Goal: Find specific page/section: Find specific page/section

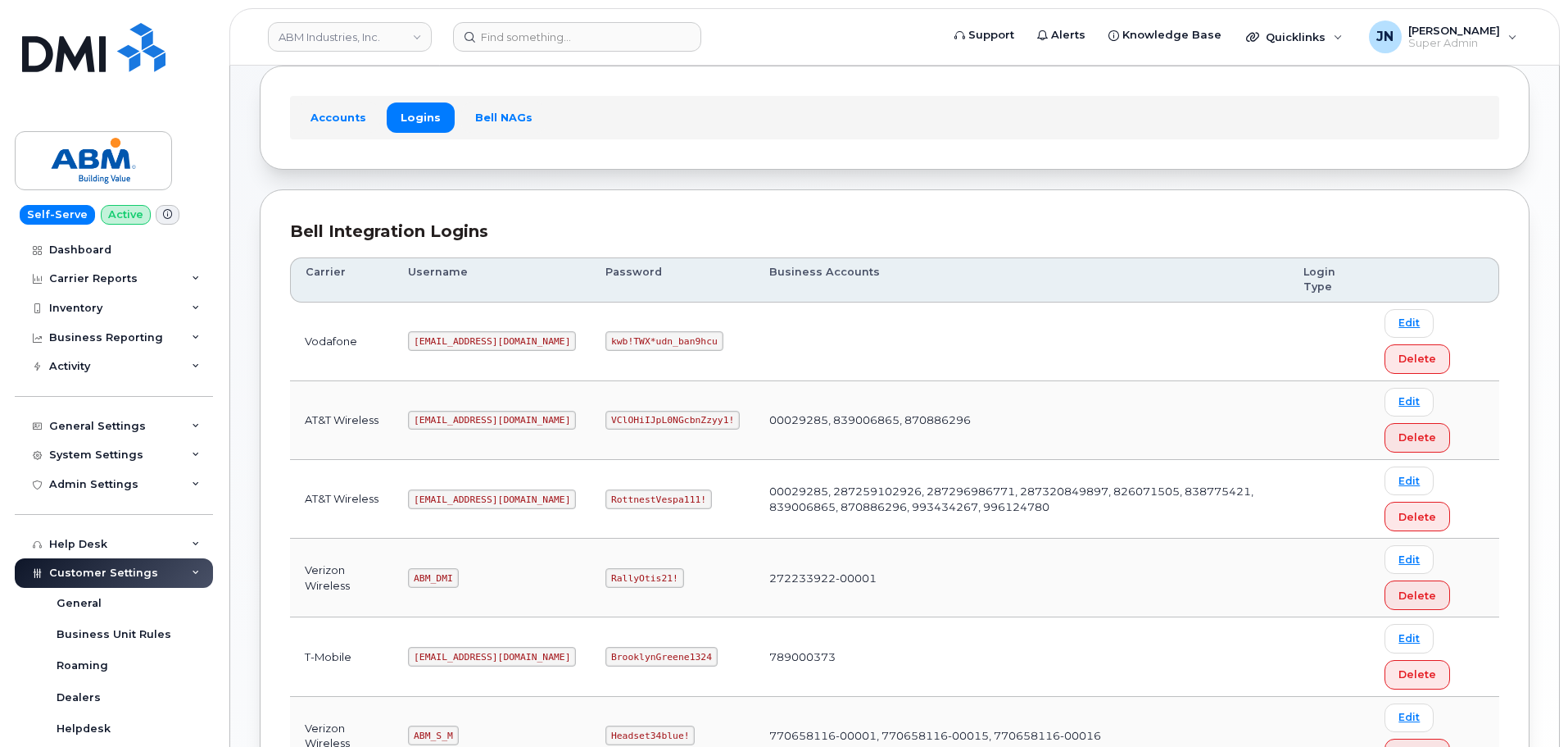
scroll to position [219, 0]
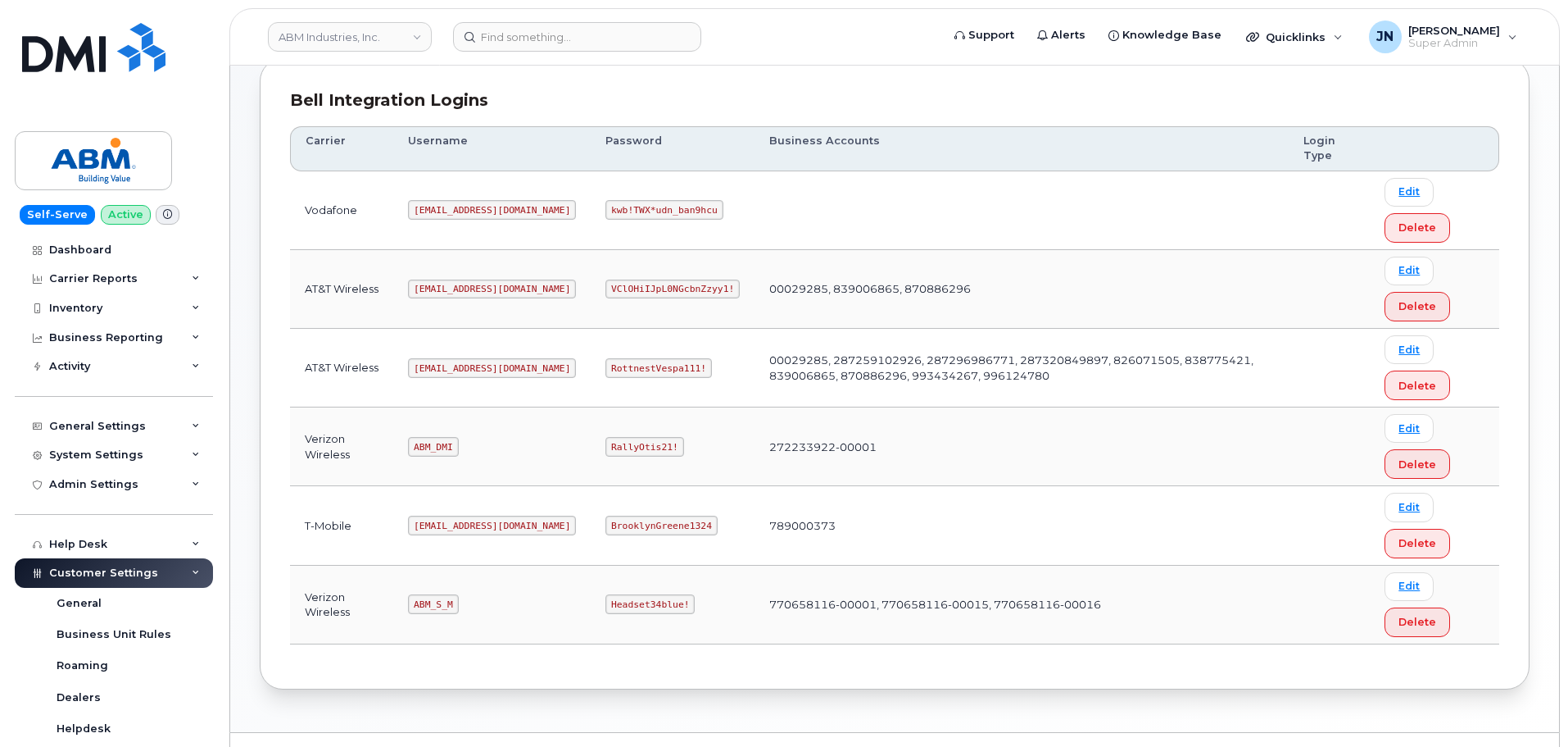
click at [449, 364] on code "abm@dminc.com" at bounding box center [492, 367] width 168 height 20
drag, startPoint x: 449, startPoint y: 364, endPoint x: 450, endPoint y: 356, distance: 8.1
click at [450, 357] on td "abm@dminc.com" at bounding box center [492, 368] width 197 height 79
copy code "abm@dminc.com"
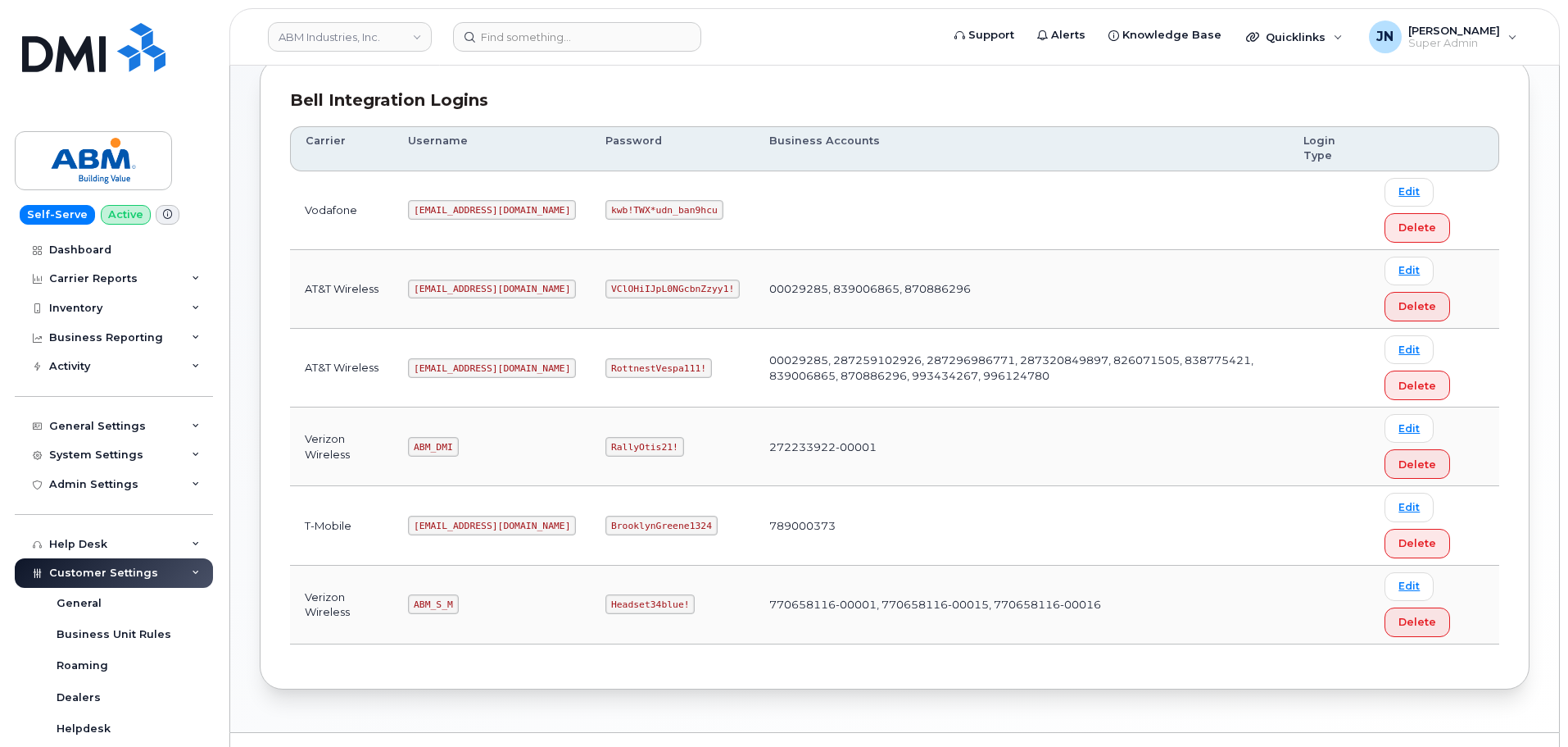
click at [606, 359] on code "RottnestVespa111!" at bounding box center [659, 367] width 106 height 20
click at [606, 365] on code "RottnestVespa111!" at bounding box center [659, 367] width 106 height 20
click at [606, 364] on code "RottnestVespa111!" at bounding box center [659, 367] width 106 height 20
copy code "RottnestVespa111!"
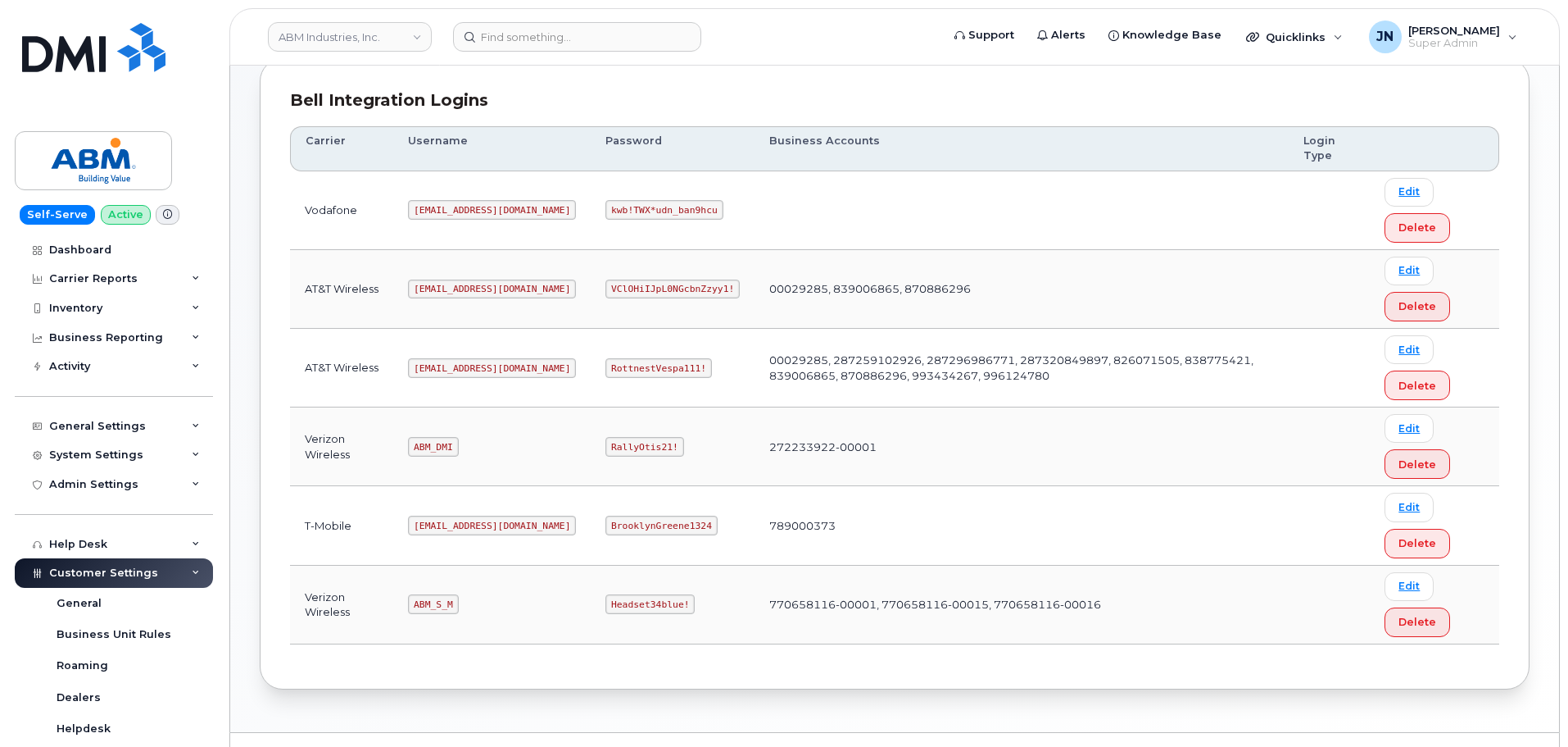
click at [441, 599] on code "ABM_S_M" at bounding box center [433, 604] width 50 height 20
click at [440, 599] on code "ABM_S_M" at bounding box center [433, 604] width 50 height 20
copy code "ABM_S_M"
click at [606, 607] on code "Headset34blue!" at bounding box center [650, 604] width 89 height 20
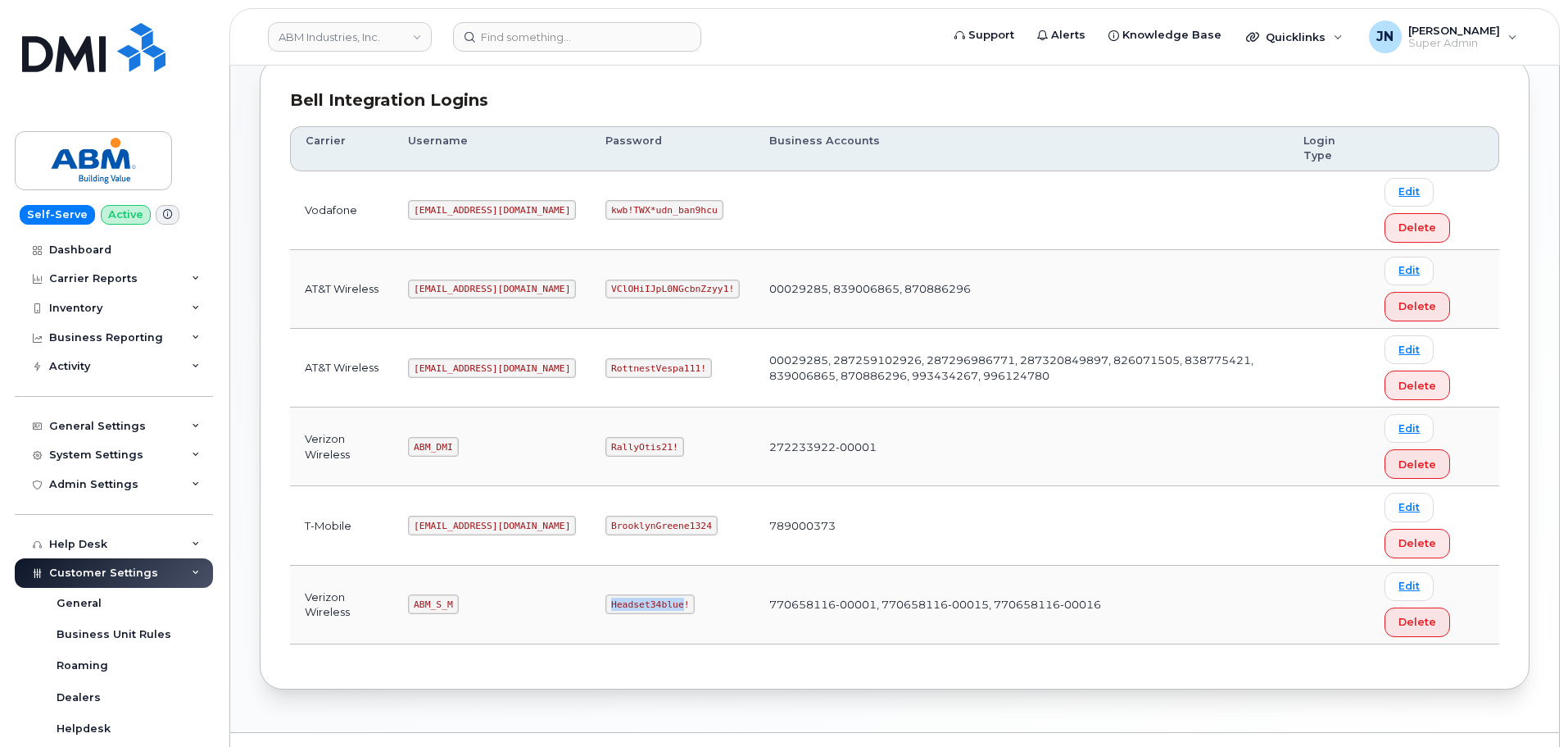
click at [606, 607] on code "Headset34blue!" at bounding box center [650, 604] width 89 height 20
click at [435, 601] on code "ABM_S_M" at bounding box center [433, 604] width 50 height 20
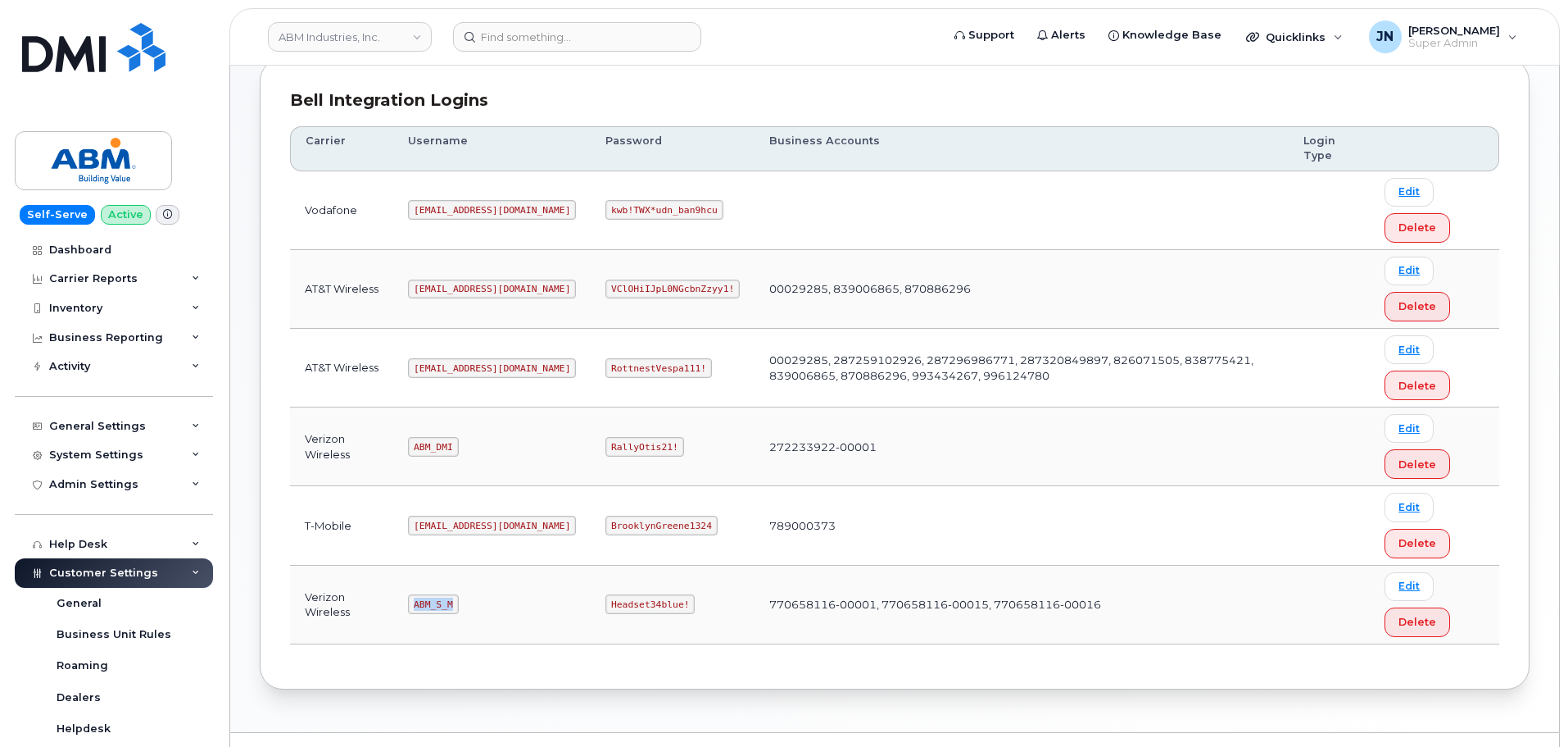
copy code "ABM_S_M"
click at [606, 602] on code "Headset34blue!" at bounding box center [650, 604] width 89 height 20
copy code "Headset34blue!"
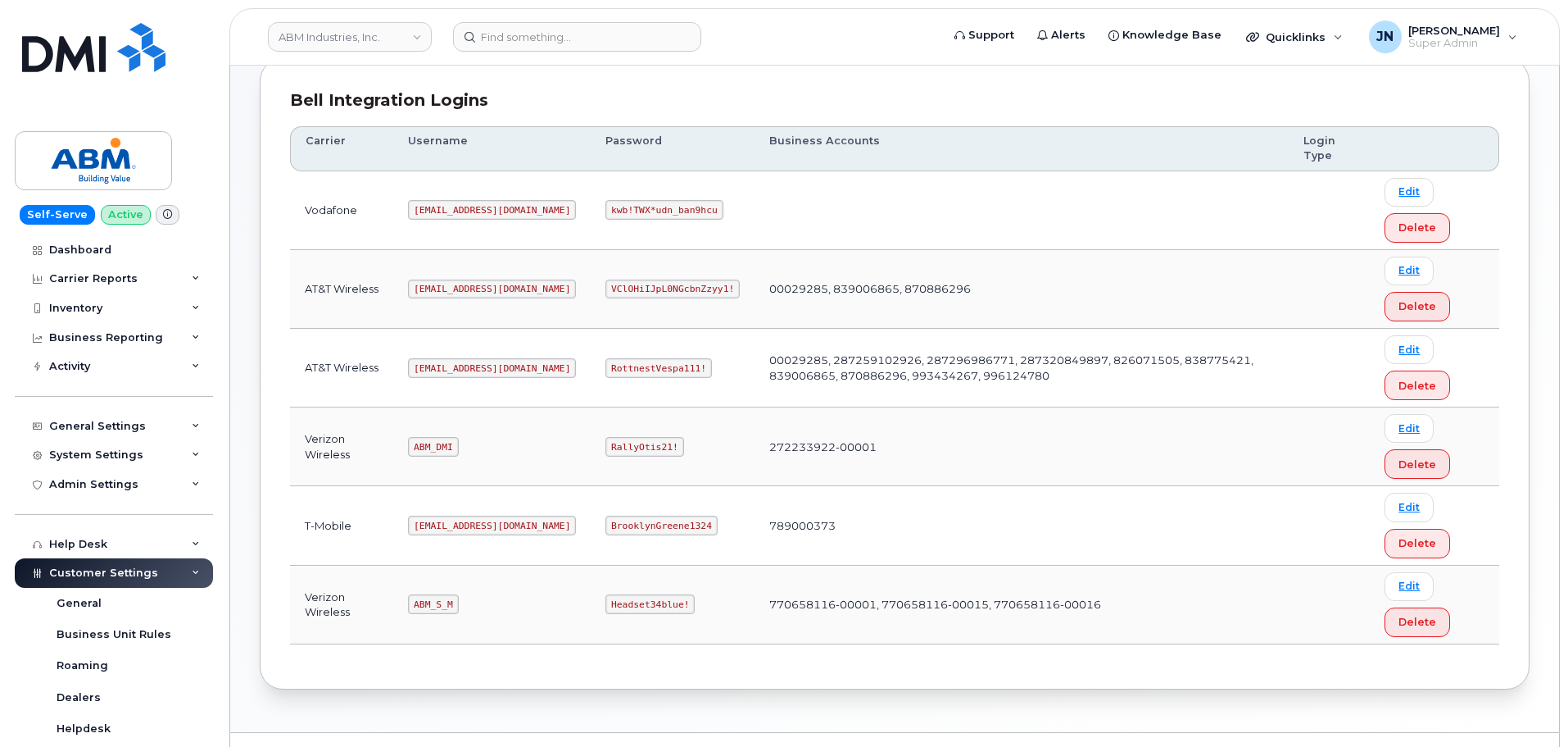
click at [437, 452] on code "ABM_DMI" at bounding box center [433, 447] width 50 height 20
copy code "ABM_DMI"
click at [606, 442] on code "RallyOtis21!" at bounding box center [644, 447] width 78 height 20
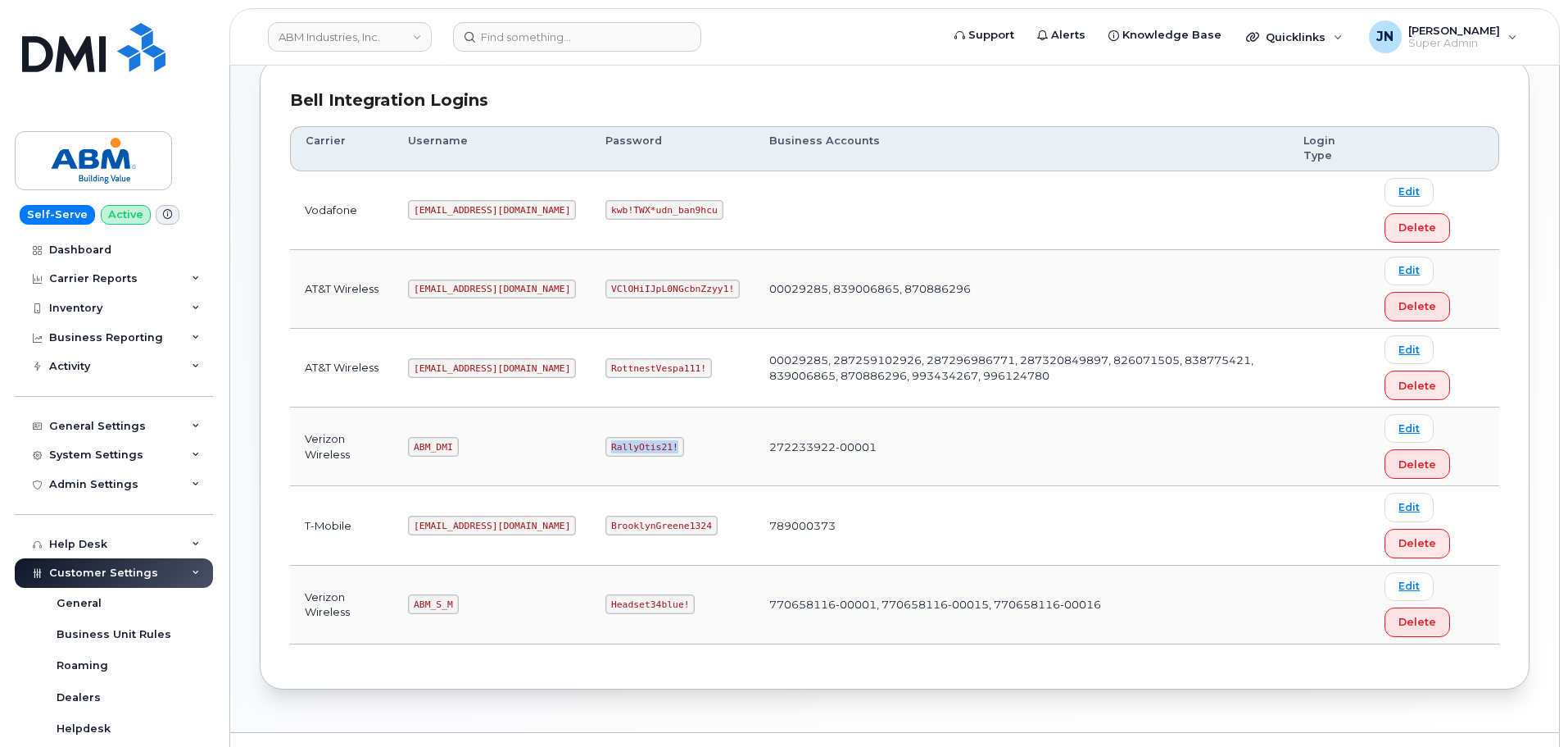
click at [606, 442] on code "RallyOtis21!" at bounding box center [644, 447] width 78 height 20
copy code "RallyOtis21!"
click at [872, 49] on form at bounding box center [691, 37] width 477 height 30
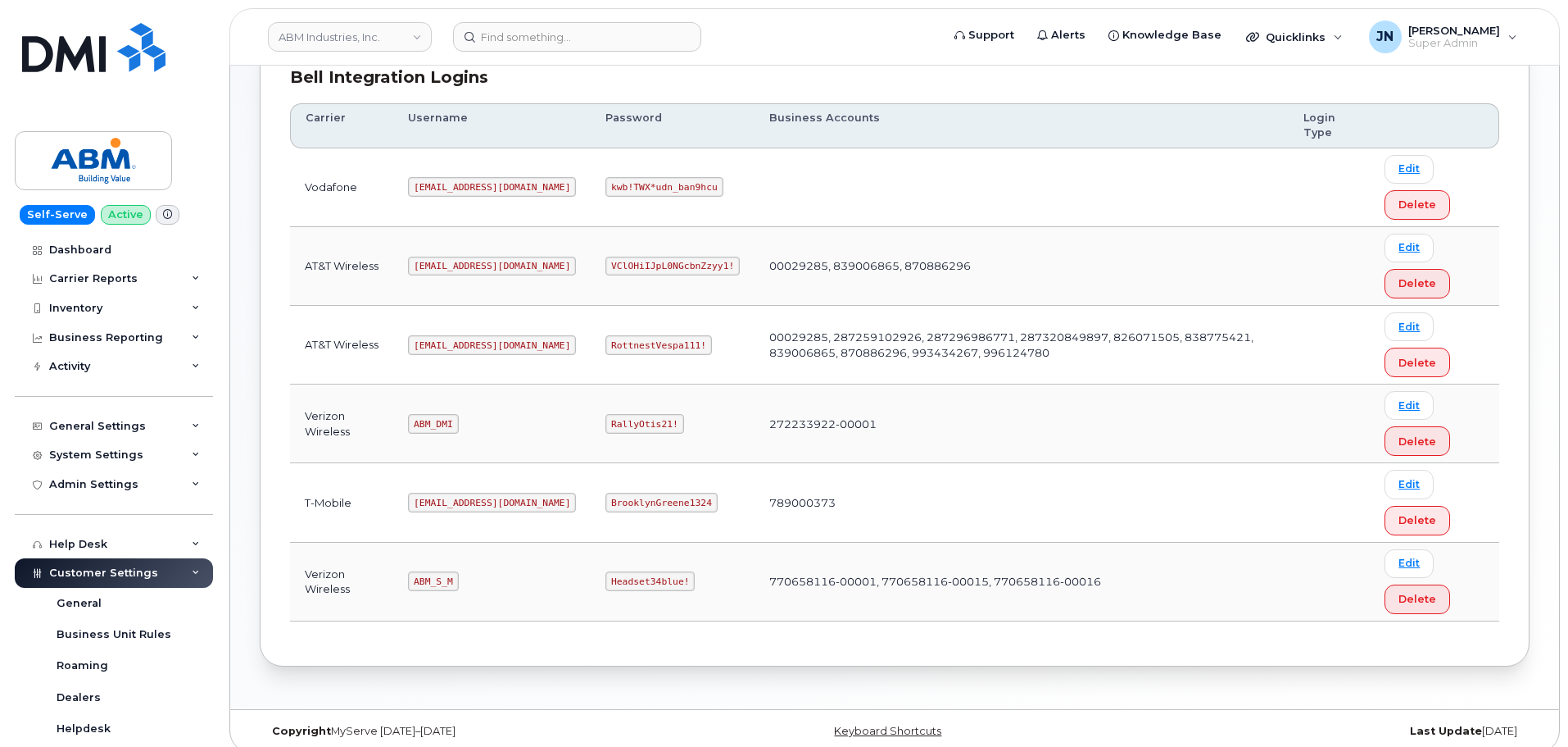
scroll to position [0, 0]
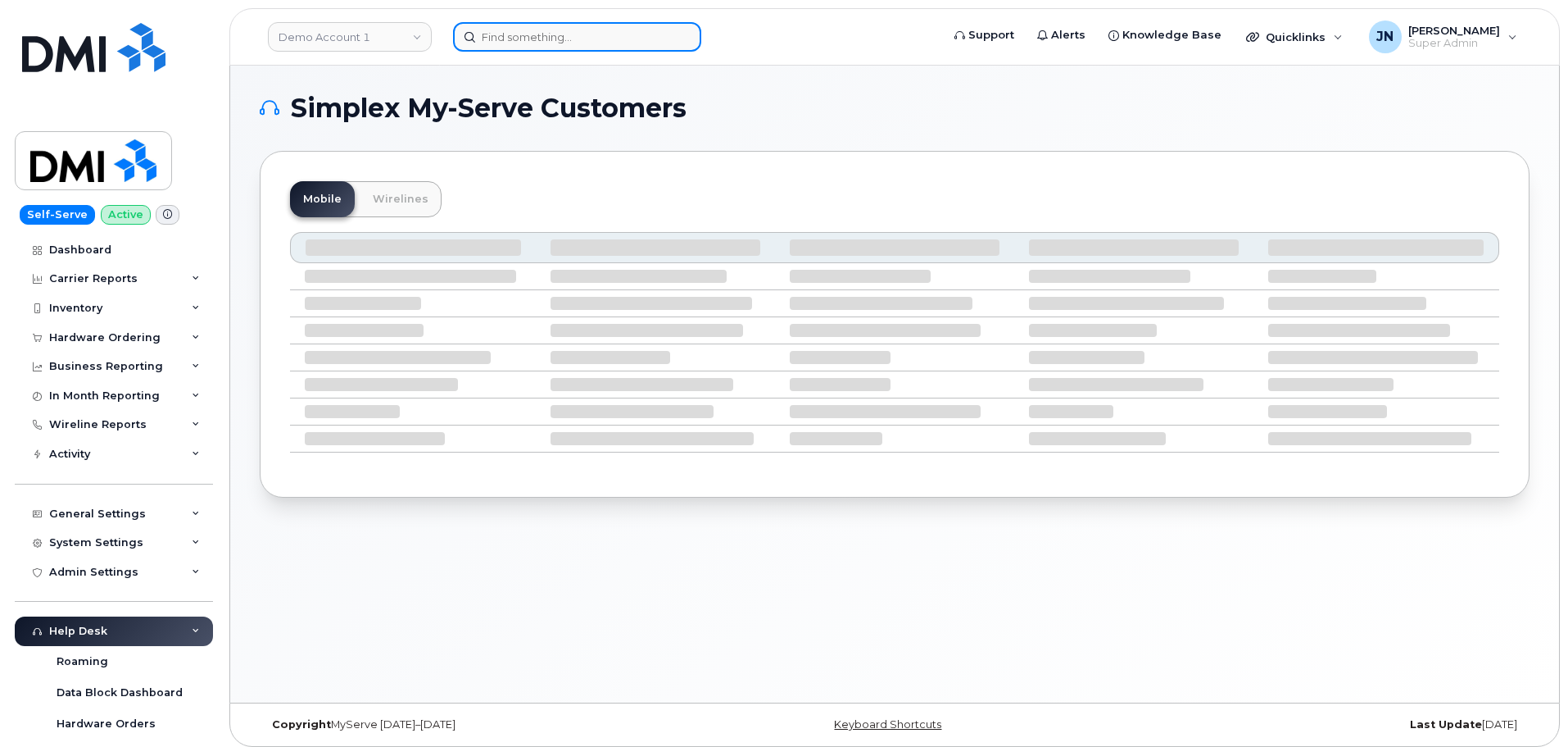
click at [657, 25] on input at bounding box center [577, 37] width 249 height 30
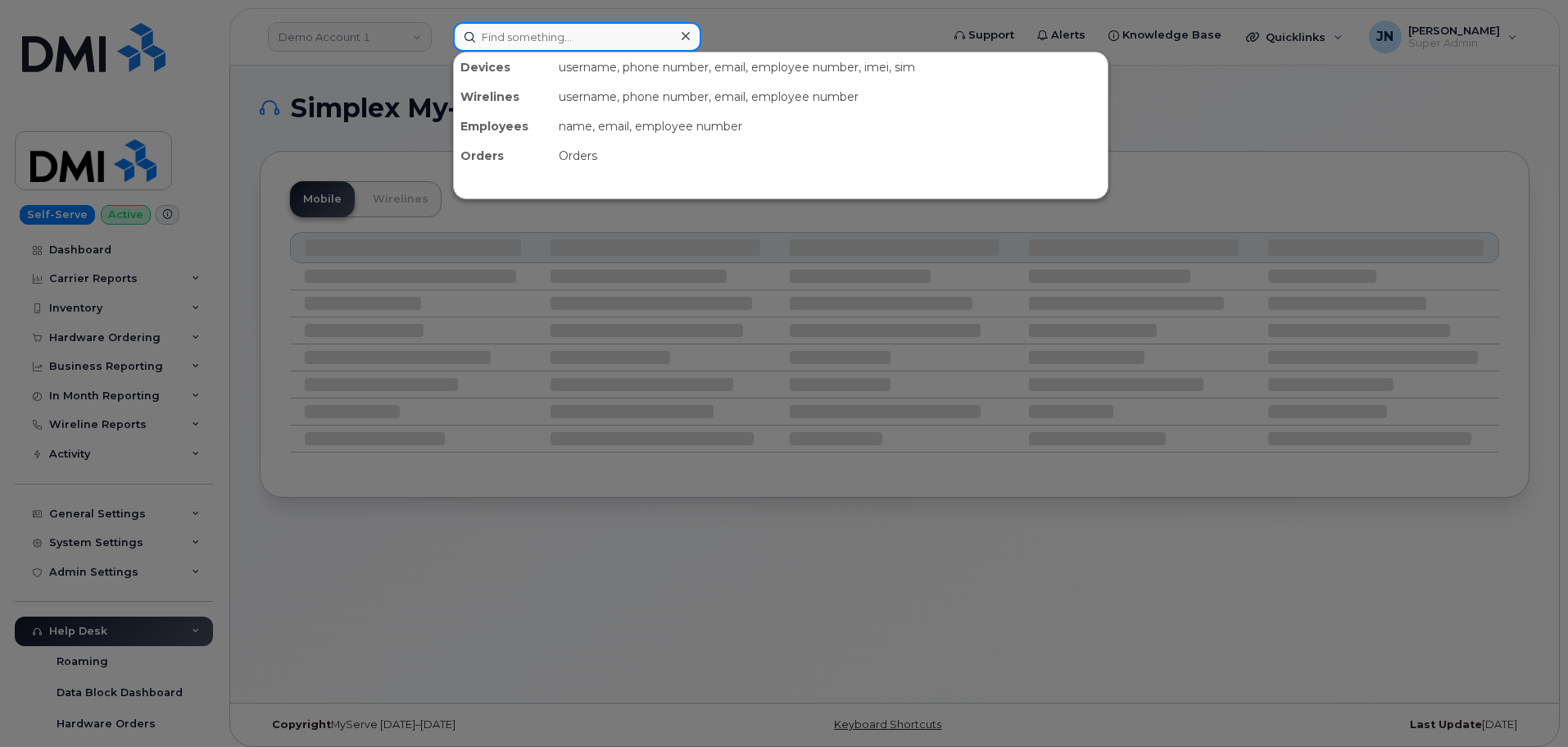
paste input "2132689092"
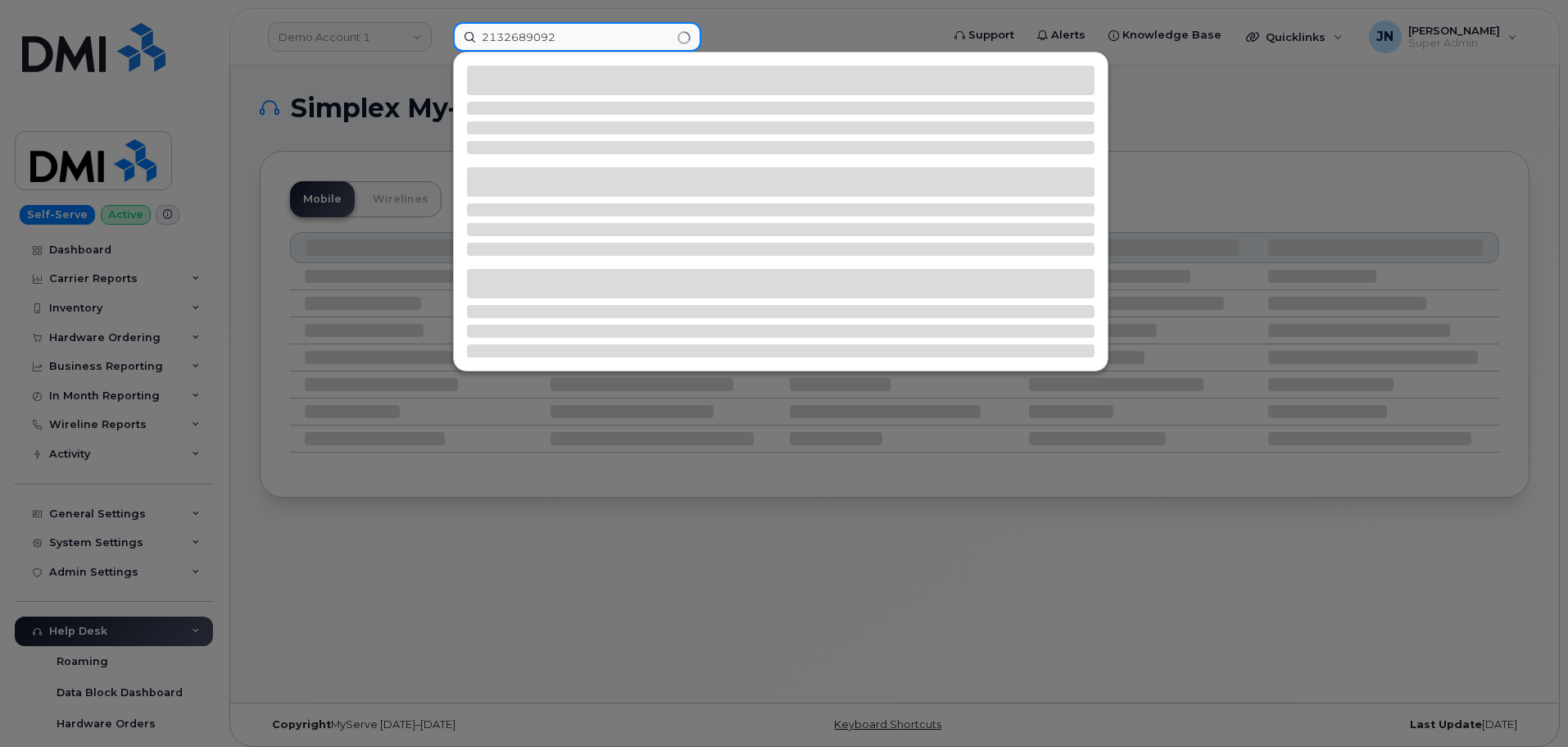
type input "2132689092"
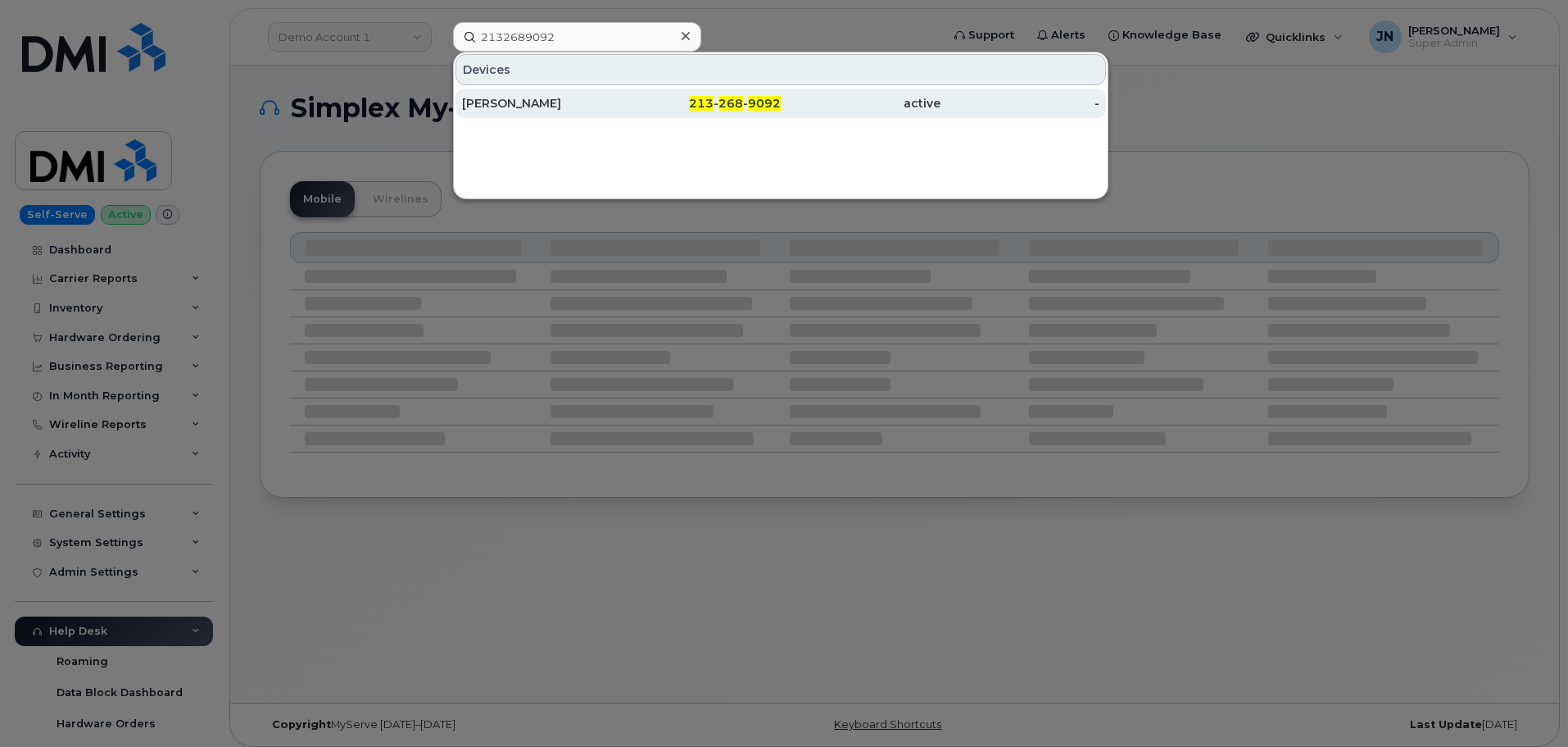
drag, startPoint x: 572, startPoint y: 97, endPoint x: 639, endPoint y: 111, distance: 68.4
click at [573, 96] on div "JOSE MARTINEZ" at bounding box center [542, 103] width 160 height 17
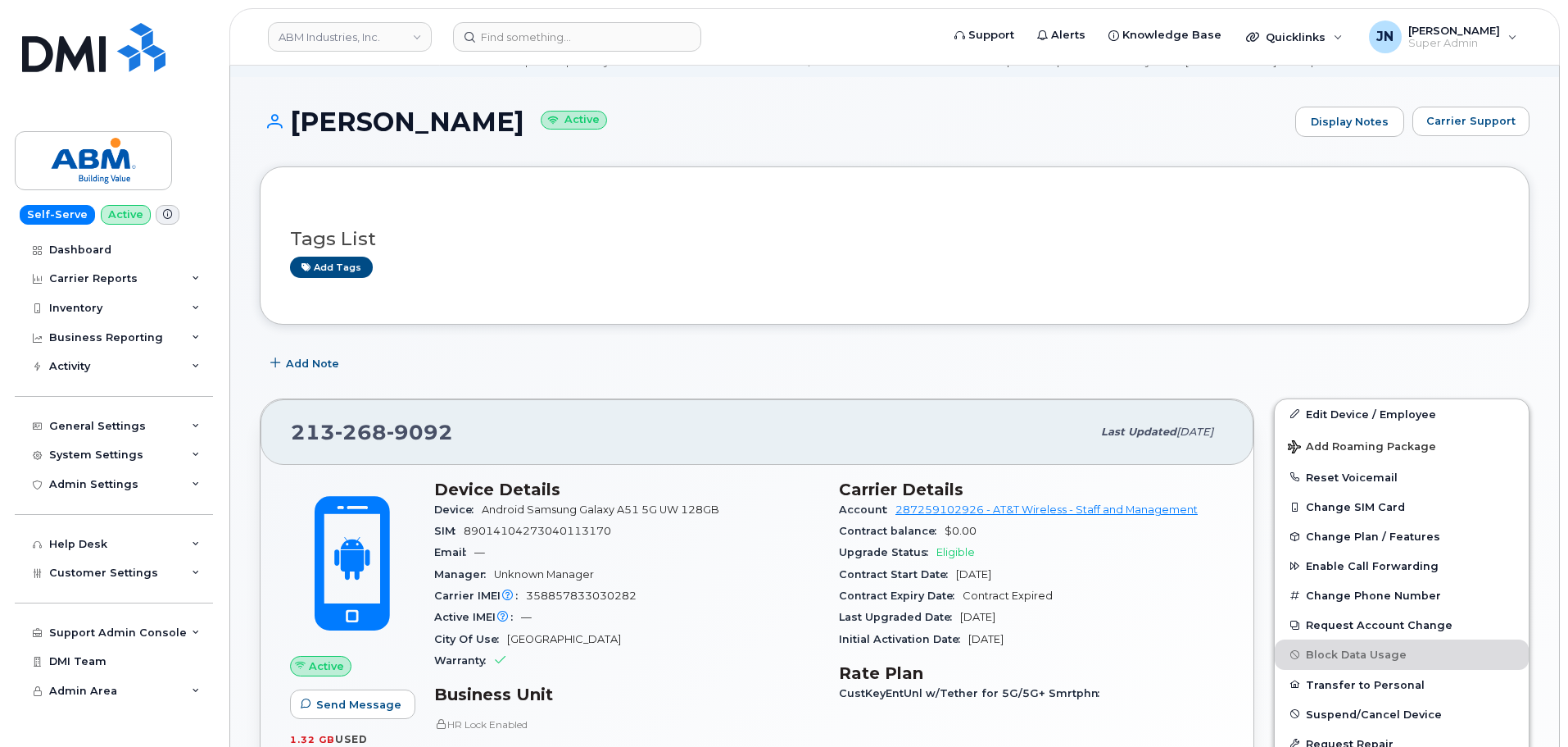
scroll to position [109, 0]
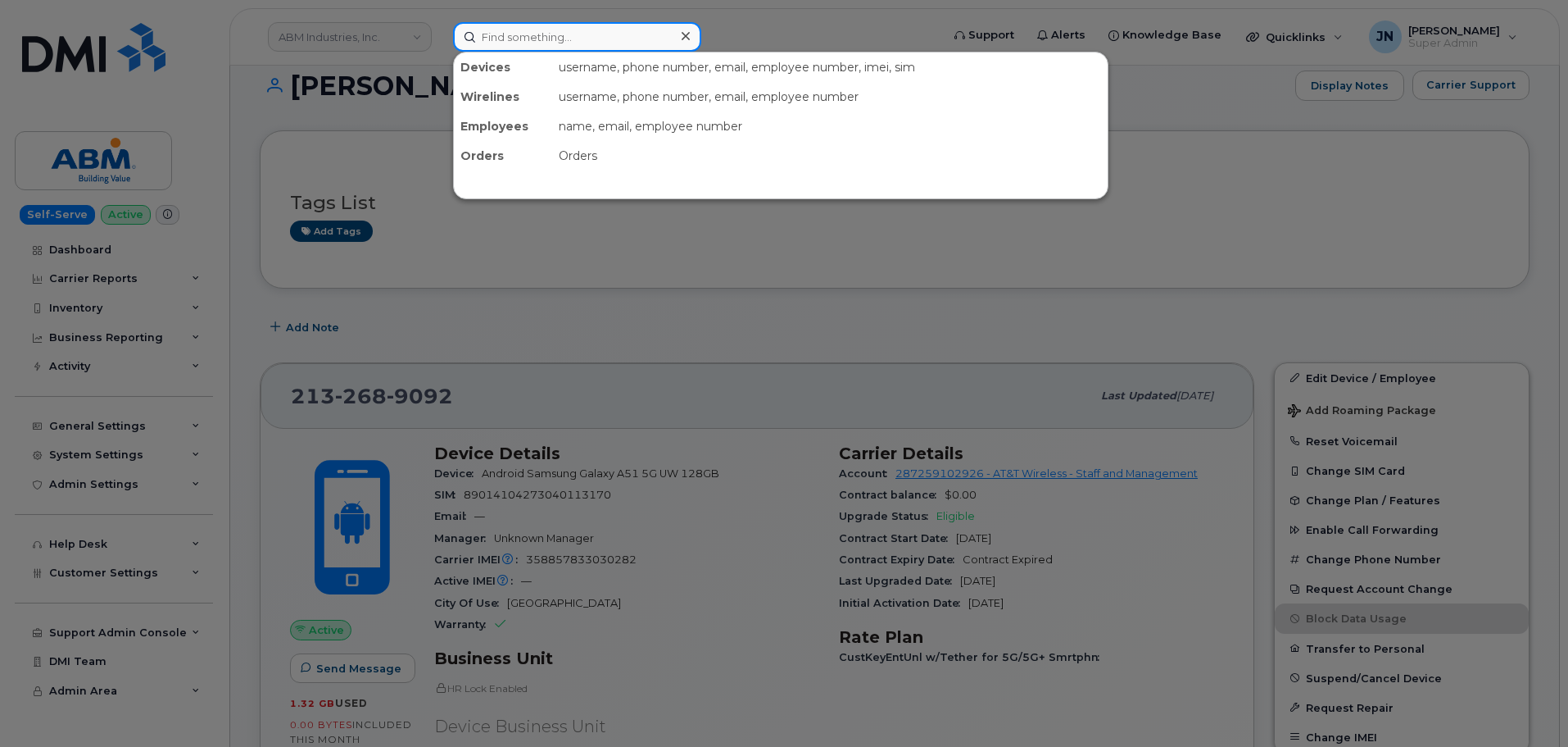
click at [547, 33] on input at bounding box center [577, 37] width 249 height 30
paste input "7738518723"
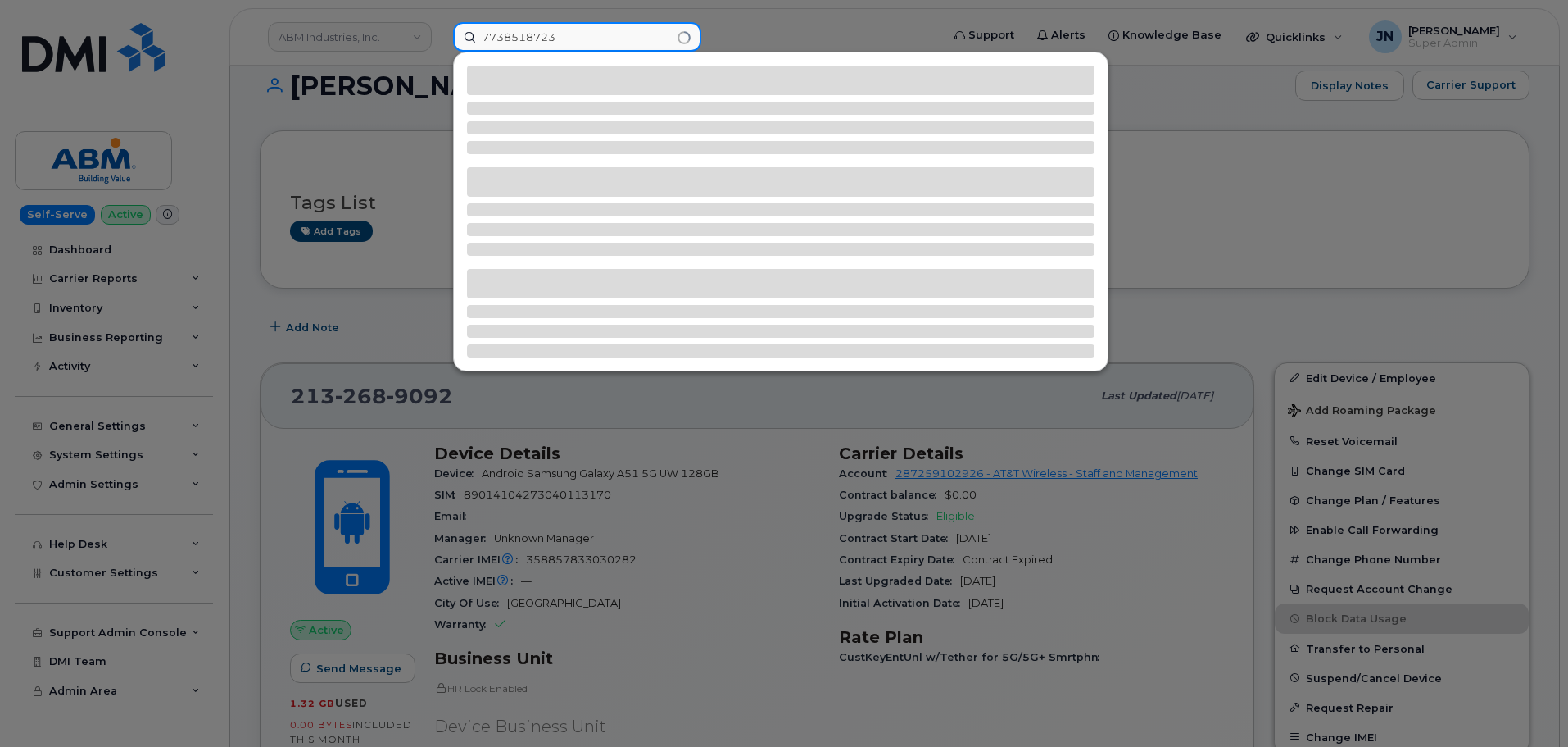
type input "7738518723"
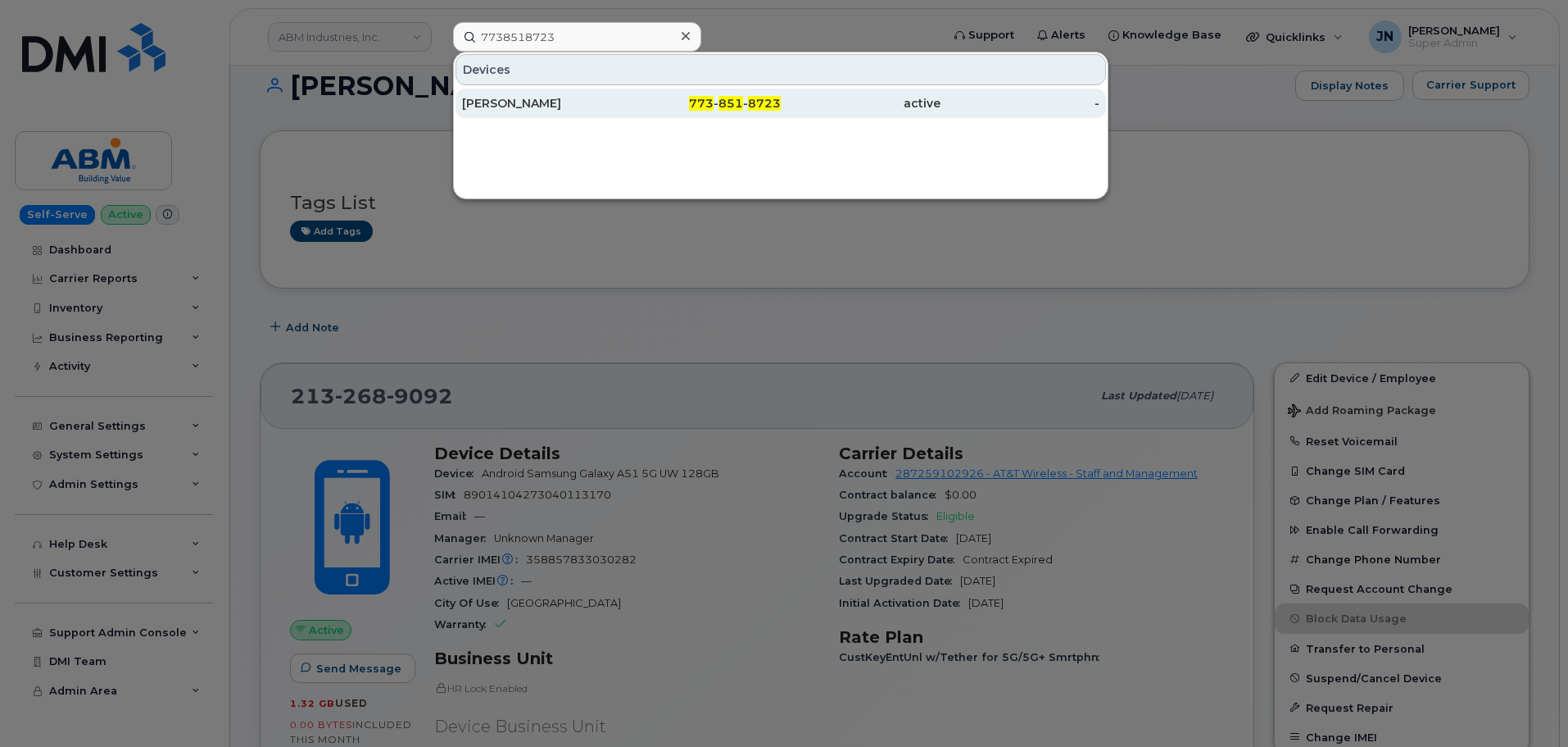
click at [572, 103] on div "[PERSON_NAME]" at bounding box center [542, 103] width 160 height 17
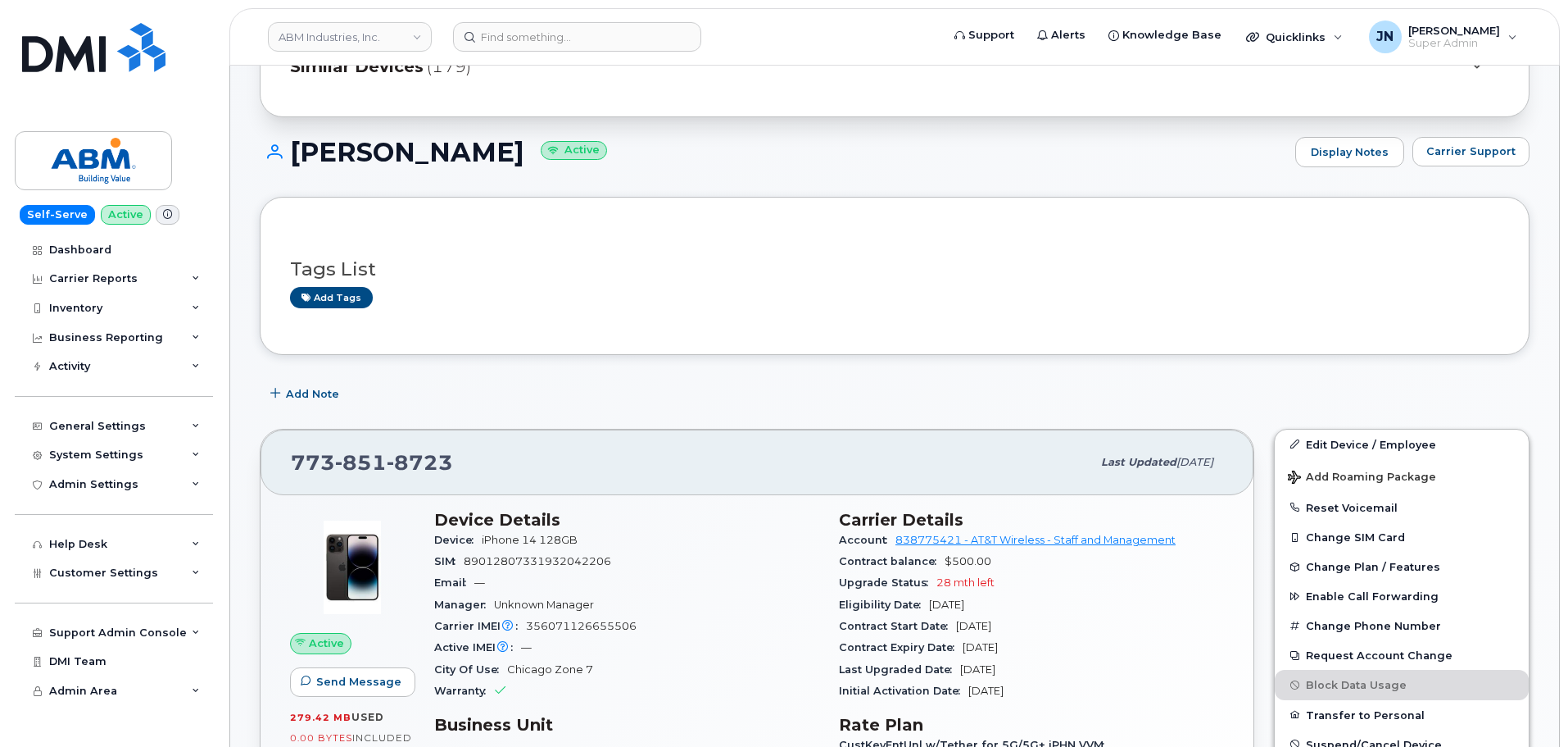
scroll to position [219, 0]
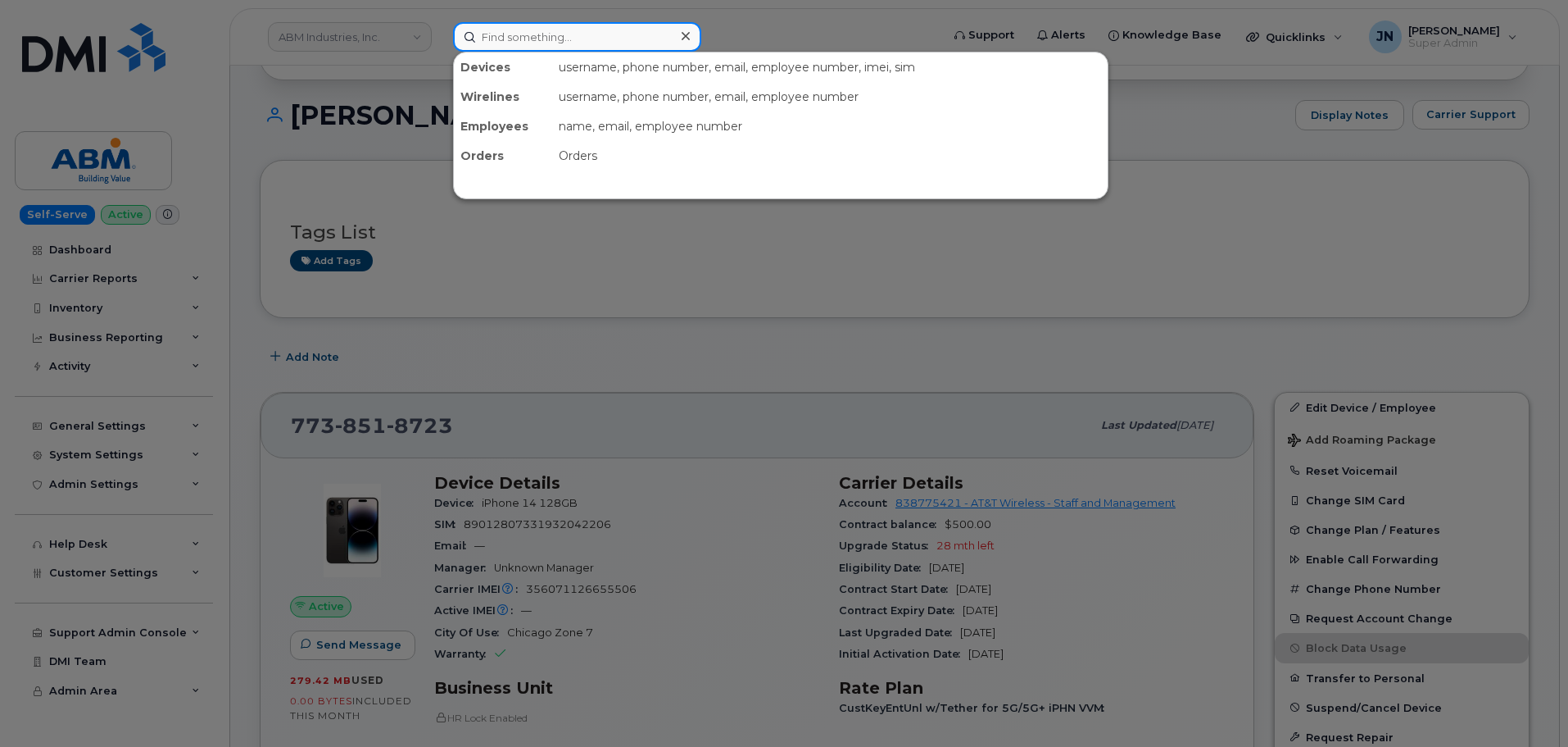
click at [501, 37] on input at bounding box center [577, 37] width 249 height 30
paste input "4158585075"
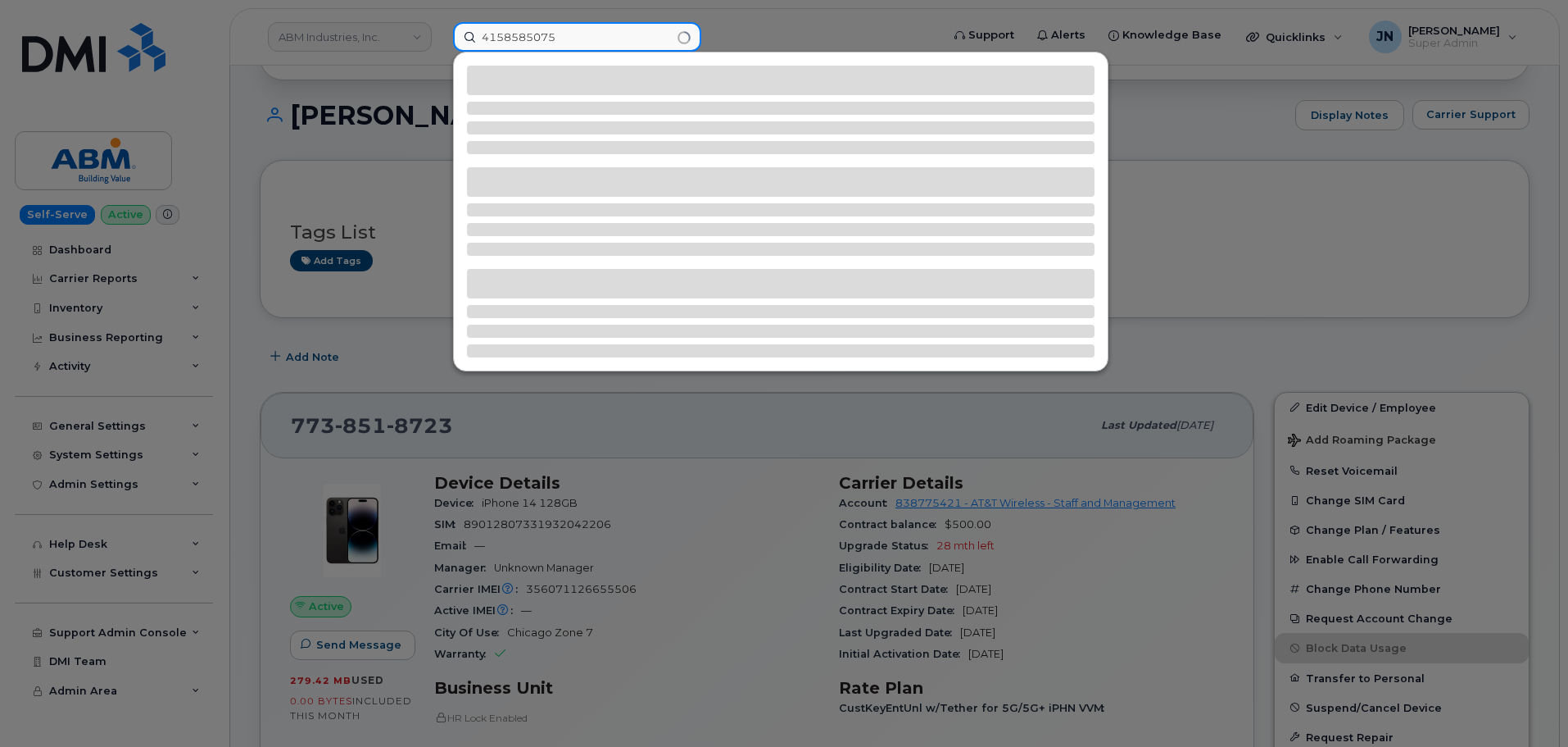
type input "4158585075"
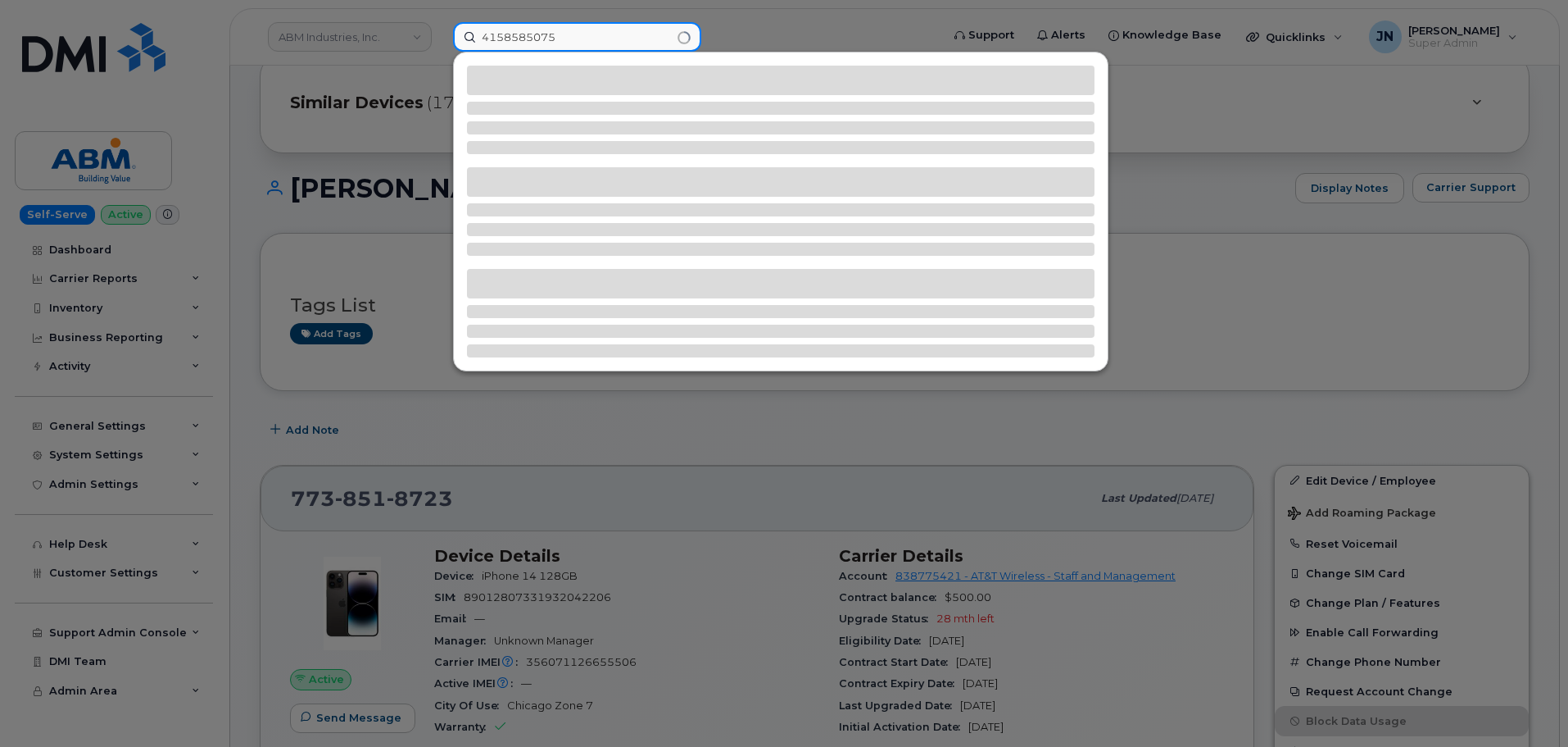
scroll to position [109, 0]
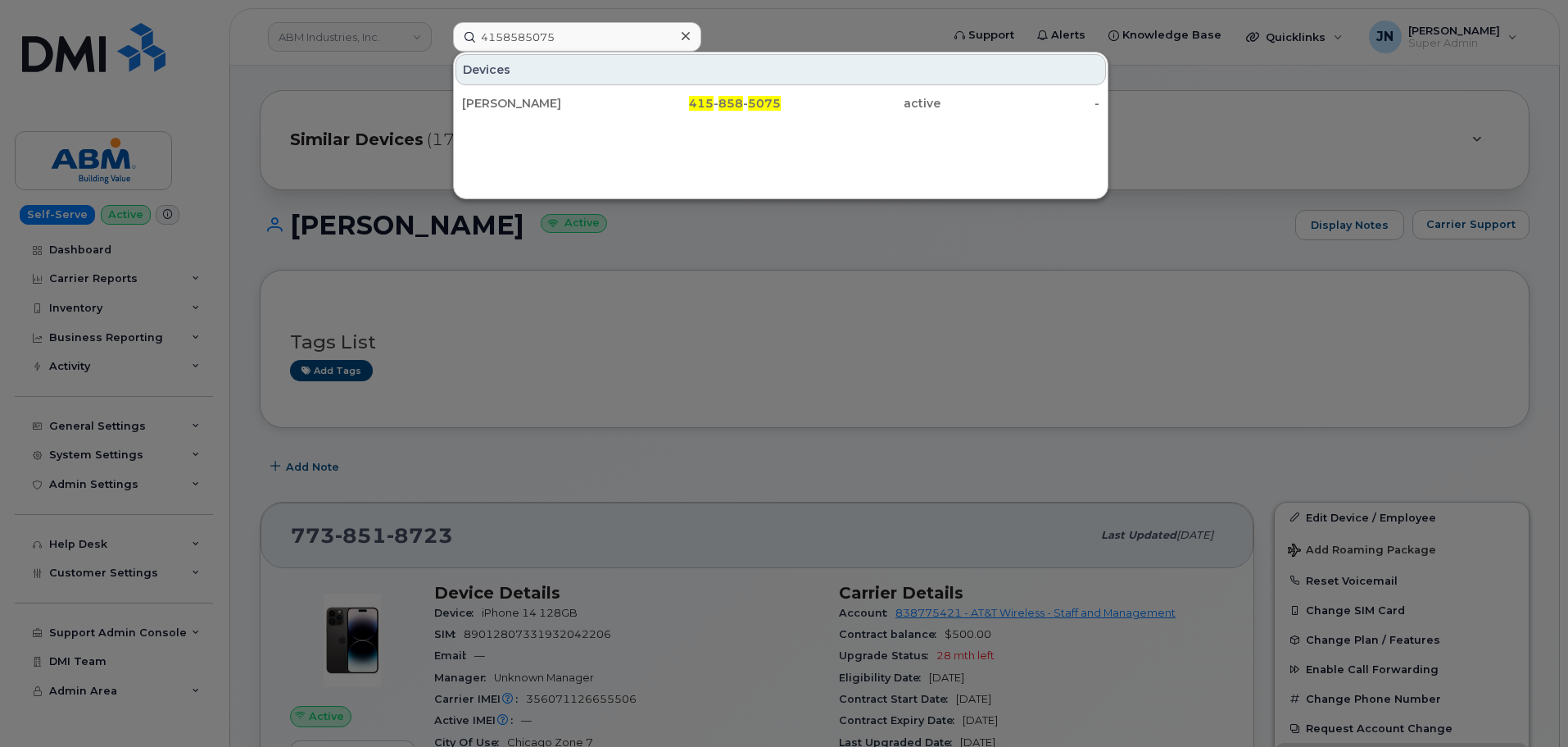
click at [718, 106] on div "415 - 858 - 5075" at bounding box center [702, 103] width 160 height 17
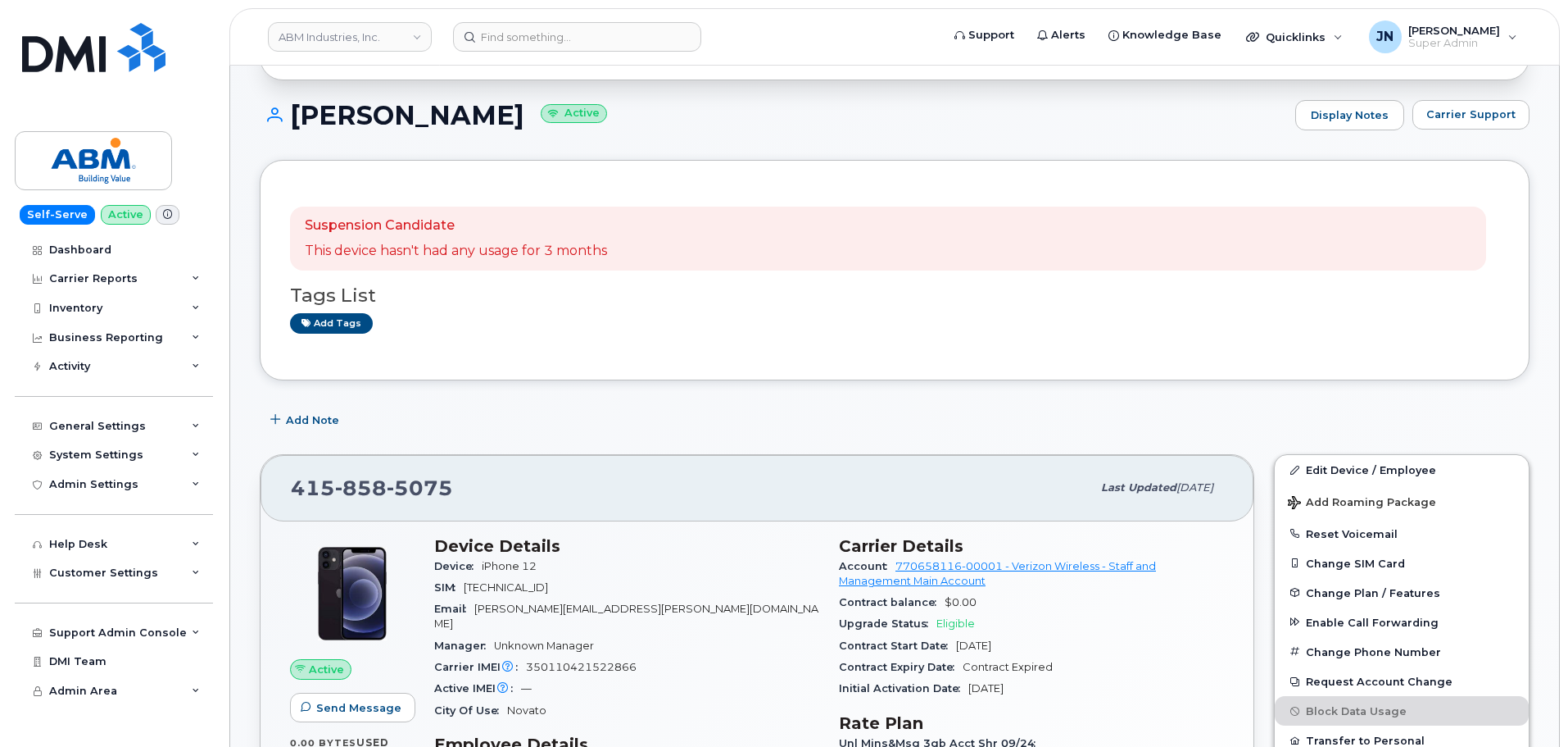
scroll to position [358, 0]
